Goal: Task Accomplishment & Management: Complete application form

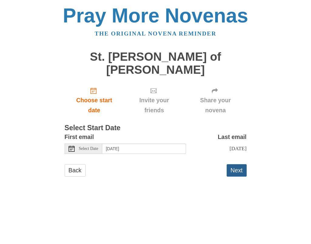
click at [237, 164] on button "Next" at bounding box center [237, 170] width 20 height 12
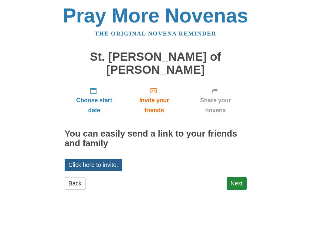
click at [109, 159] on link "Click here to invite." at bounding box center [94, 165] width 58 height 12
click at [233, 177] on link "Next" at bounding box center [237, 183] width 20 height 12
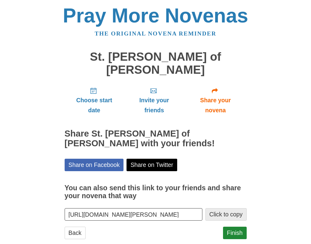
click at [213, 208] on button "Click to copy" at bounding box center [226, 214] width 41 height 12
click at [193, 208] on input "[URL][DOMAIN_NAME][PERSON_NAME]" at bounding box center [134, 214] width 138 height 12
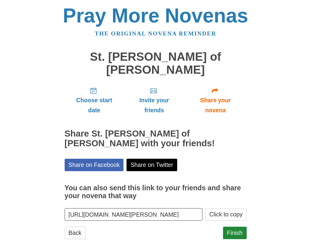
click at [193, 208] on input "[URL][DOMAIN_NAME][PERSON_NAME]" at bounding box center [134, 214] width 138 height 12
click at [221, 208] on button "Click to copy" at bounding box center [226, 214] width 41 height 12
click at [238, 227] on link "Finish" at bounding box center [235, 233] width 24 height 12
